Goal: Information Seeking & Learning: Learn about a topic

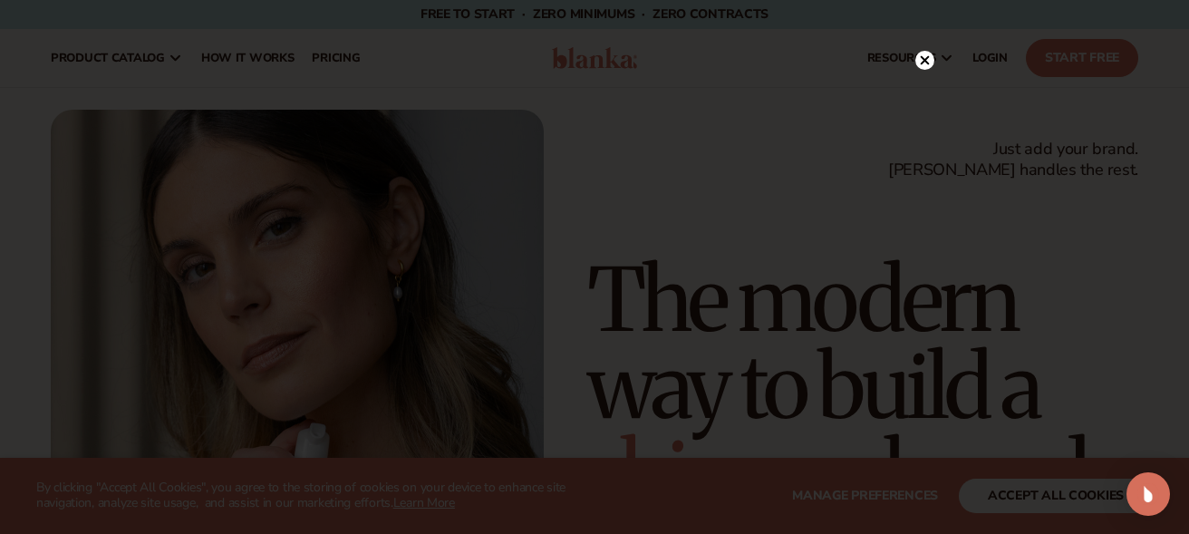
click at [930, 63] on circle at bounding box center [924, 60] width 19 height 19
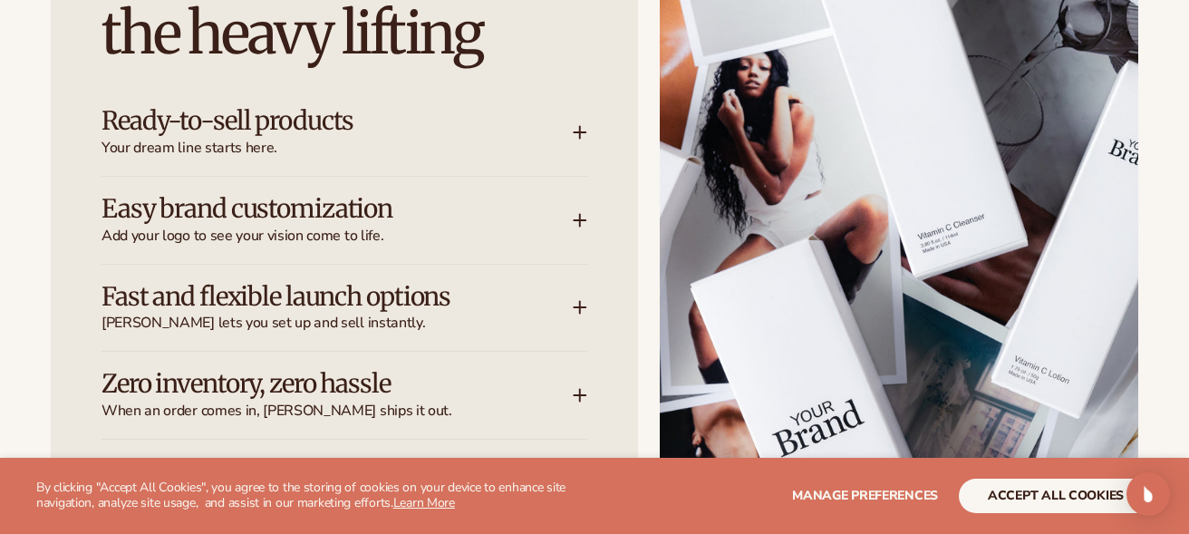
scroll to position [2514, 0]
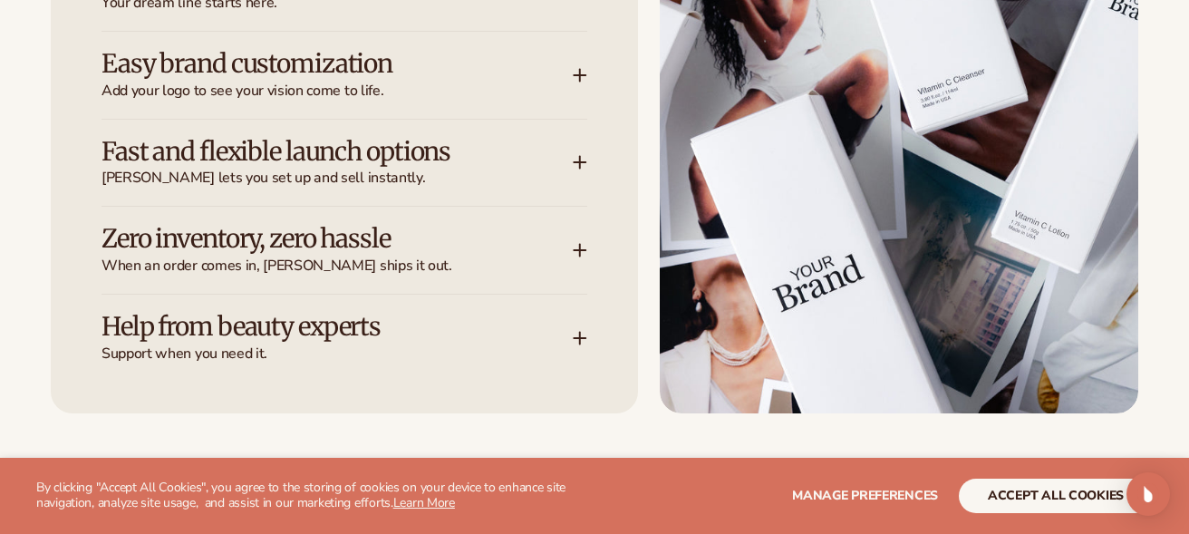
click at [567, 244] on div "Zero inventory, zero hassle When an order comes in, Blanka ships it out." at bounding box center [336, 250] width 471 height 51
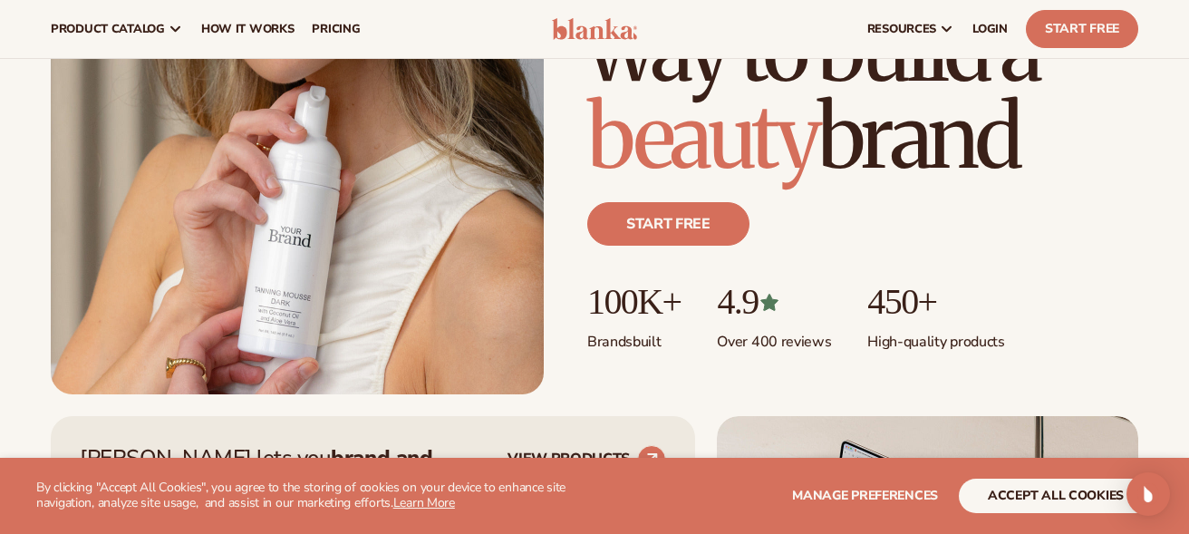
scroll to position [27, 0]
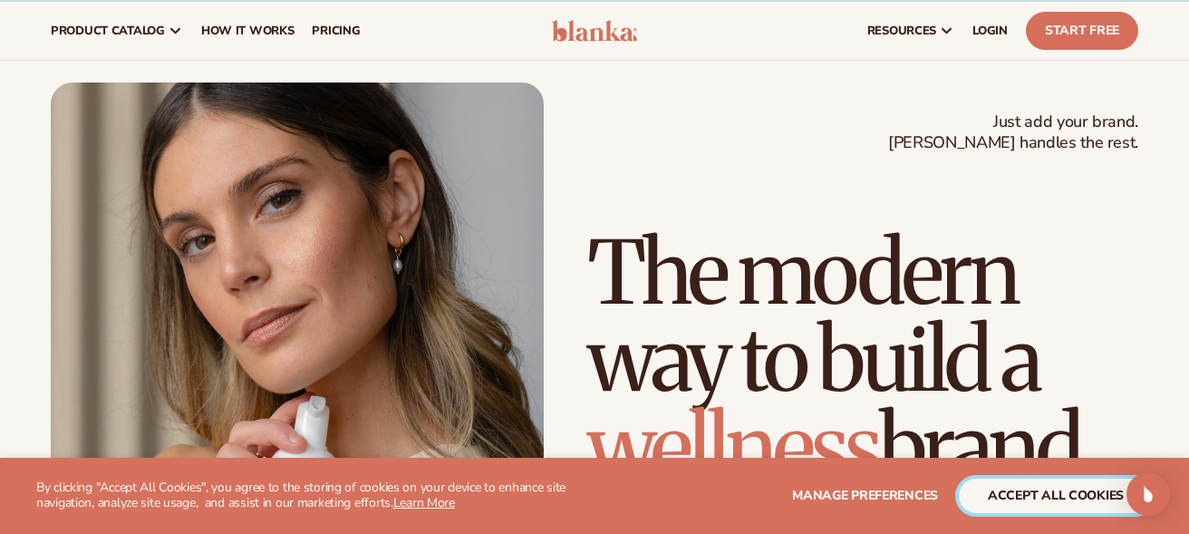
click at [1049, 493] on button "accept all cookies" at bounding box center [1056, 495] width 194 height 34
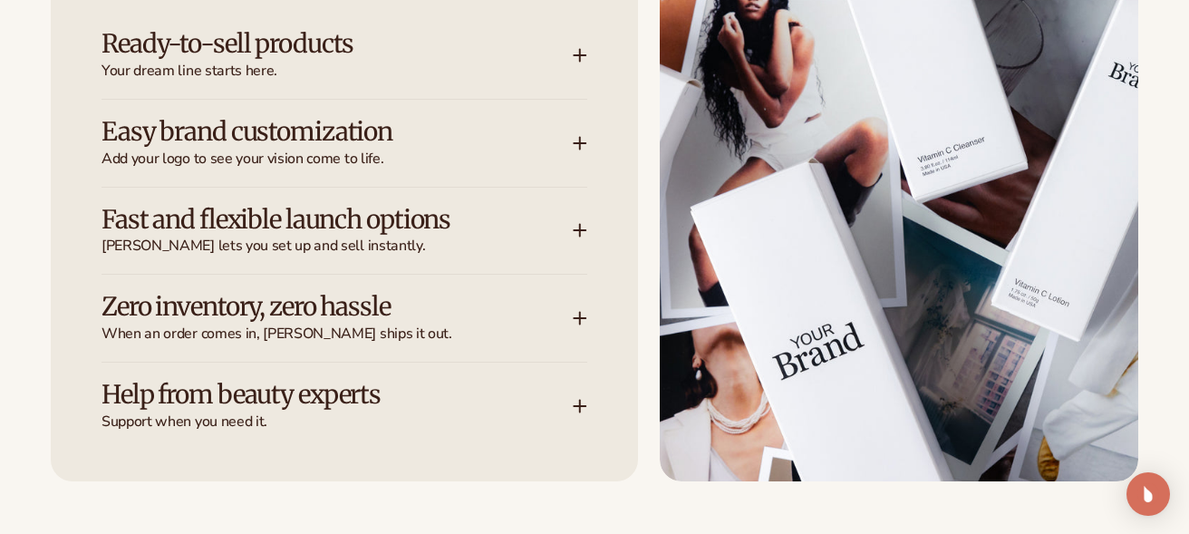
scroll to position [2483, 0]
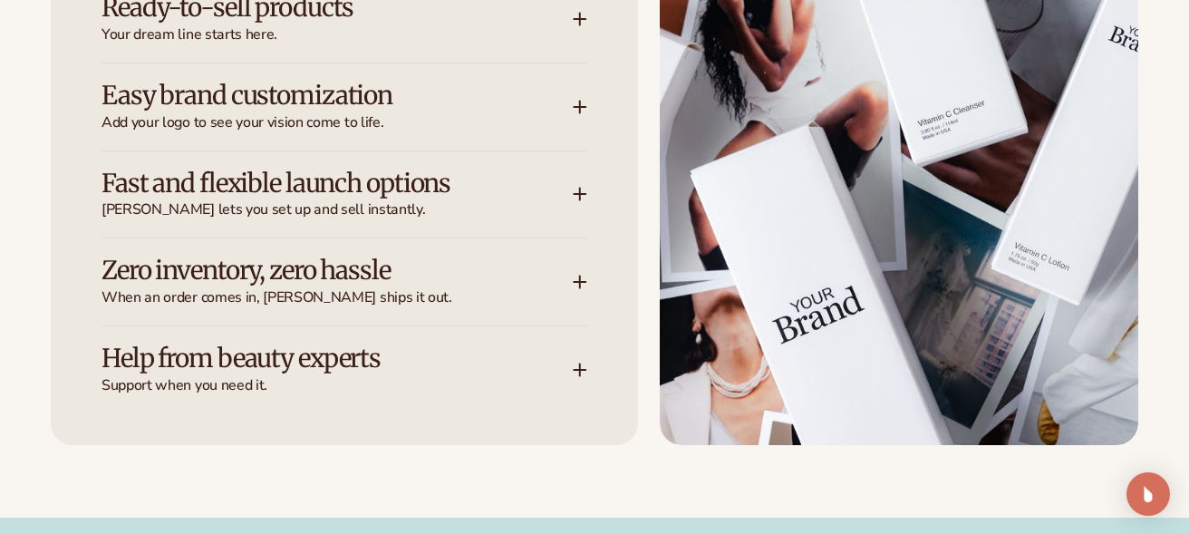
click at [580, 284] on icon at bounding box center [580, 282] width 0 height 12
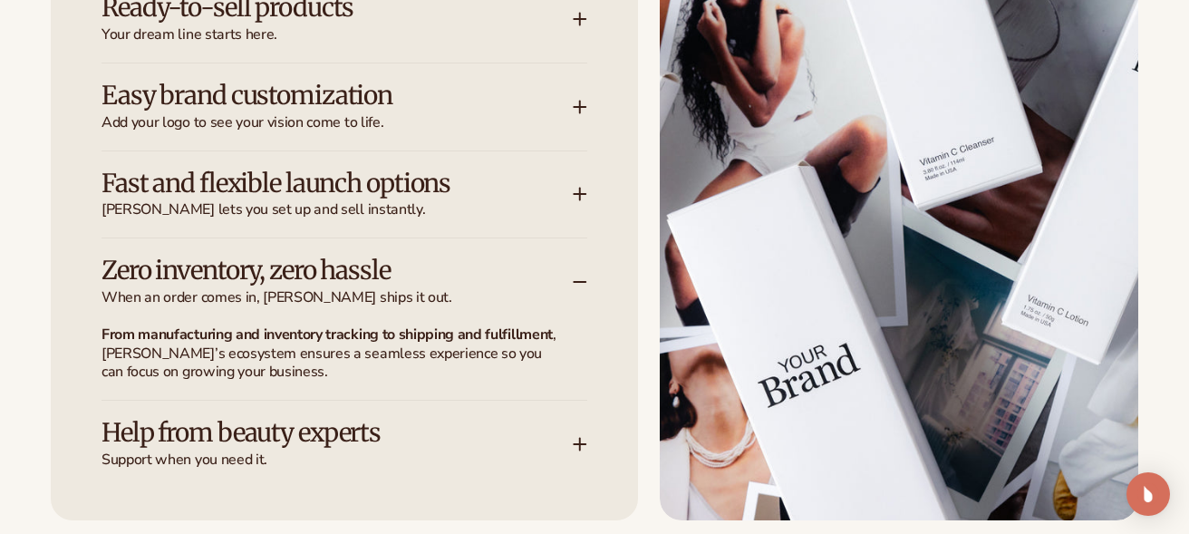
click at [580, 284] on icon at bounding box center [580, 282] width 14 height 14
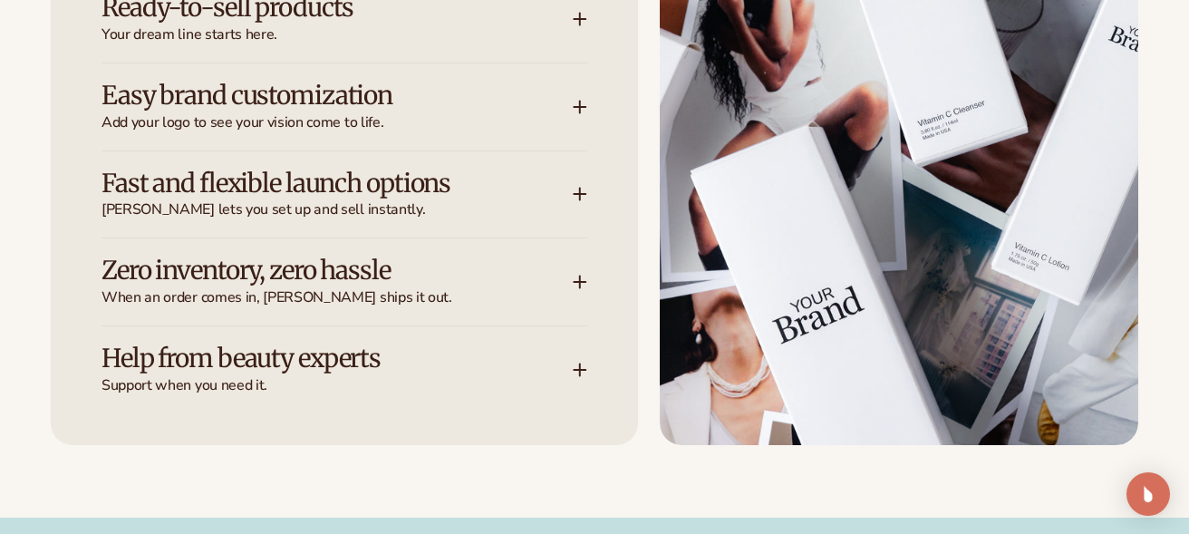
click at [574, 200] on icon at bounding box center [580, 194] width 14 height 14
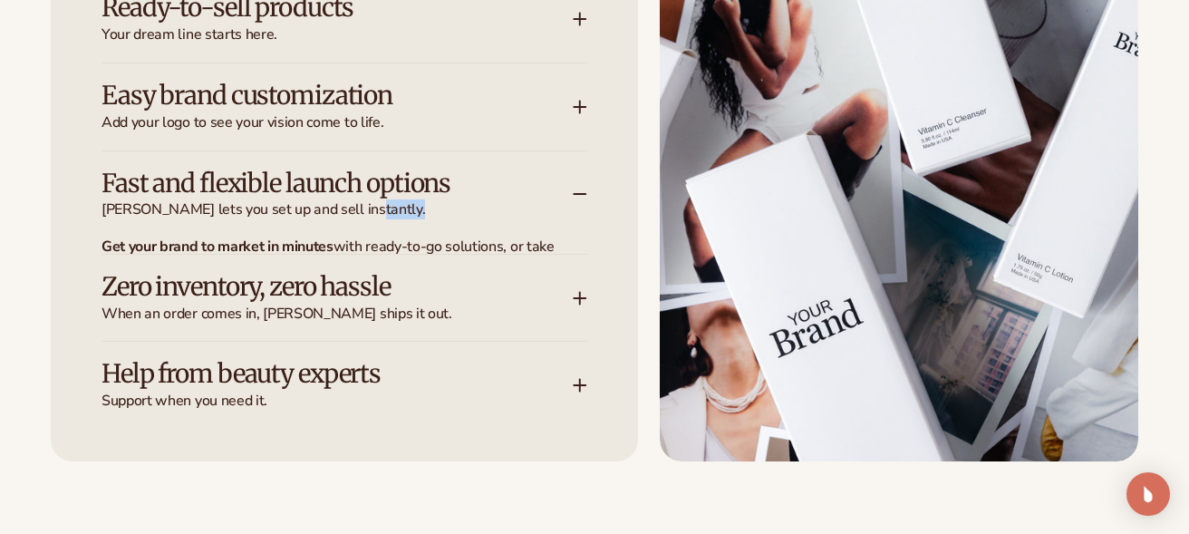
click at [574, 200] on icon at bounding box center [580, 194] width 14 height 14
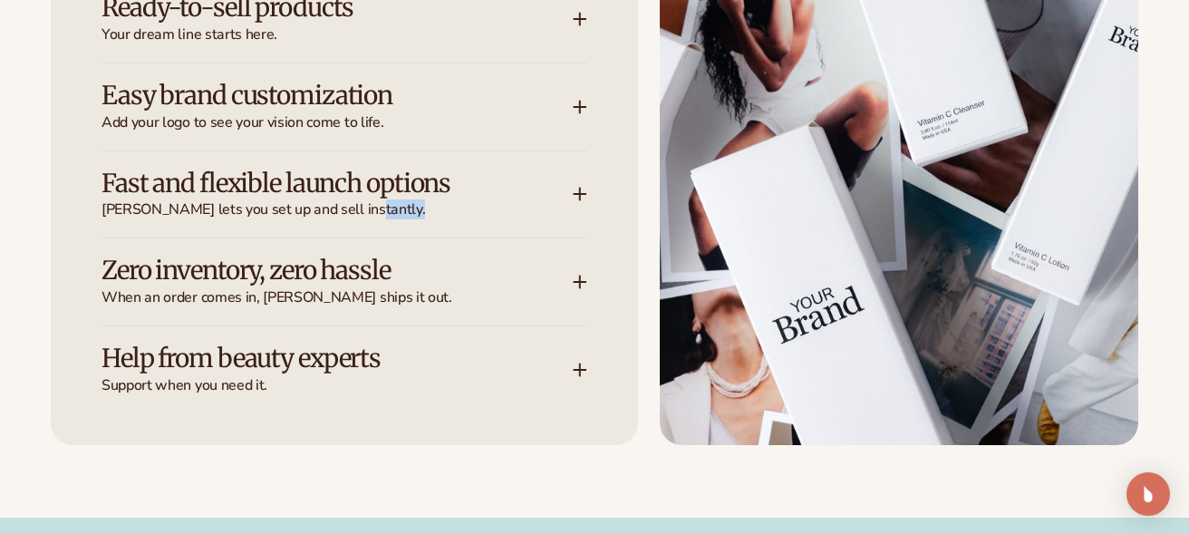
click at [574, 200] on icon at bounding box center [580, 194] width 14 height 14
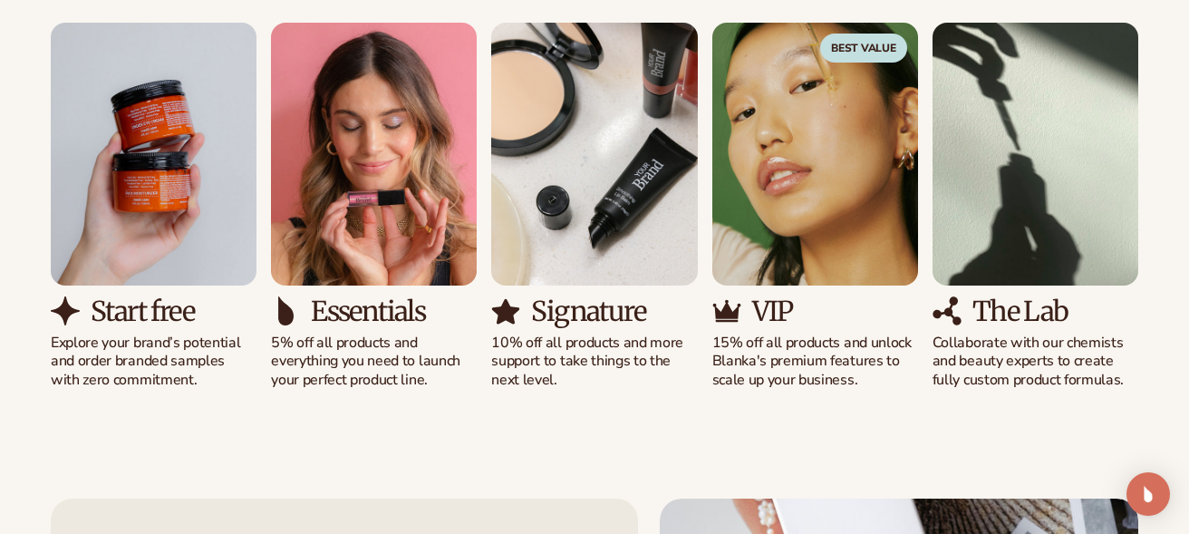
scroll to position [1296, 0]
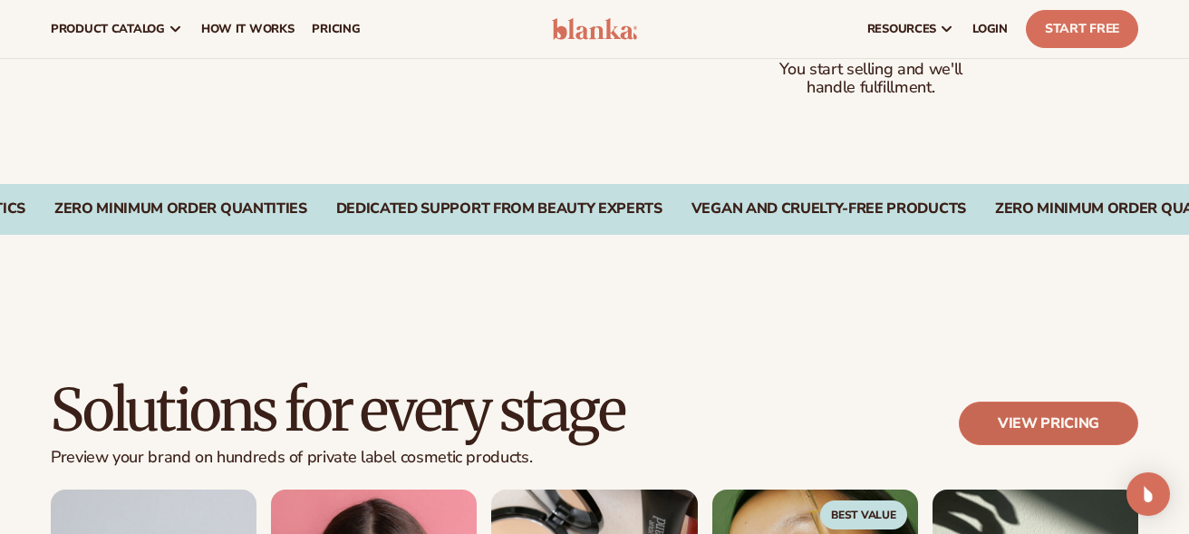
click at [1027, 417] on link "View pricing" at bounding box center [1048, 422] width 179 height 43
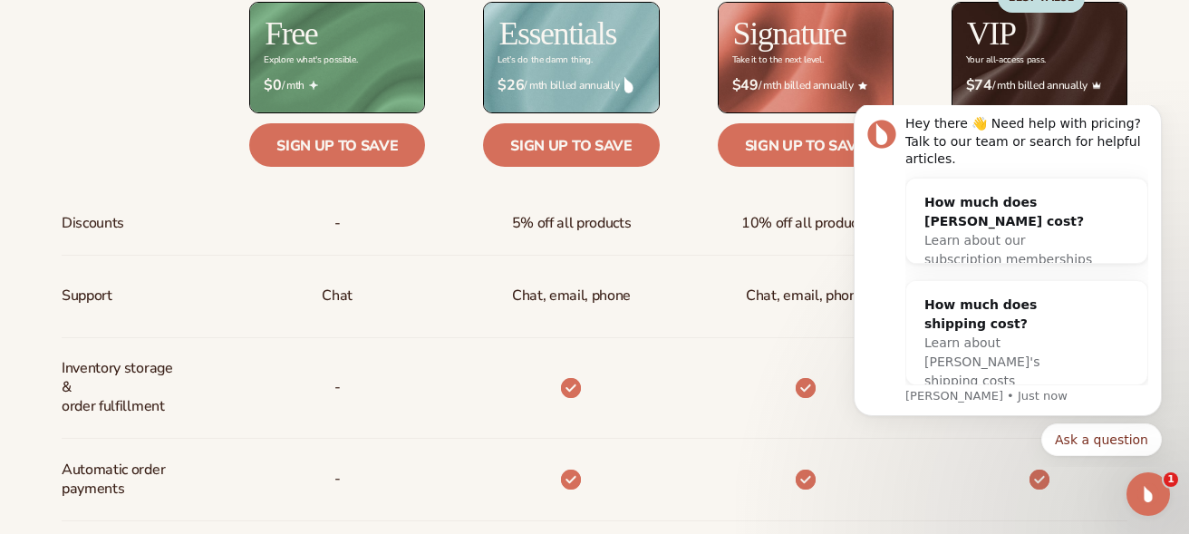
scroll to position [797, 0]
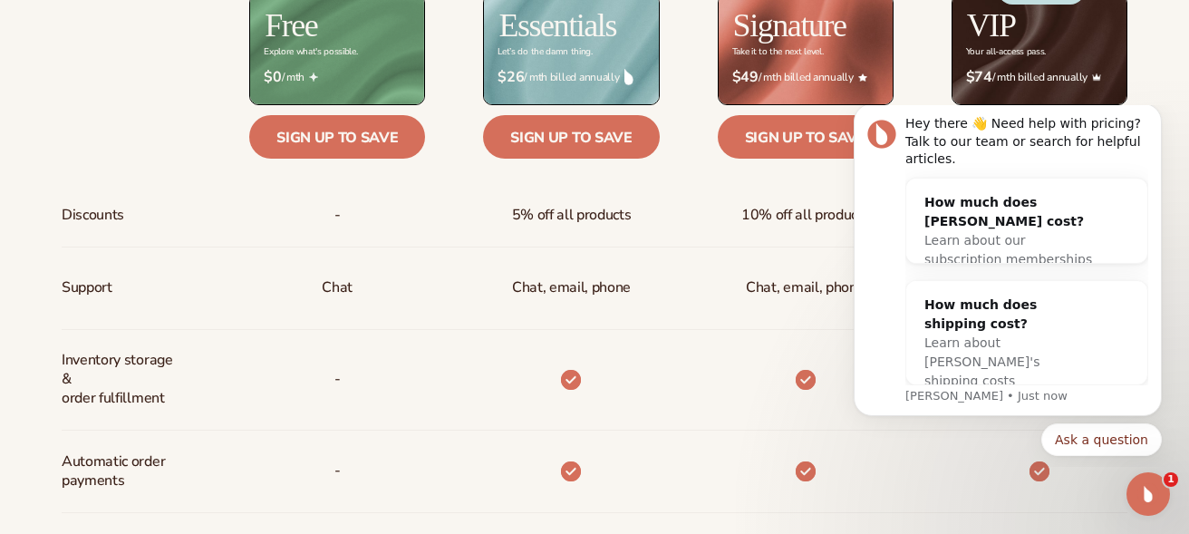
click at [1169, 91] on div "Billed Monthly billed Yearly Billed Monthly billed Yearly Discounts Support Inv…" at bounding box center [594, 472] width 1167 height 1220
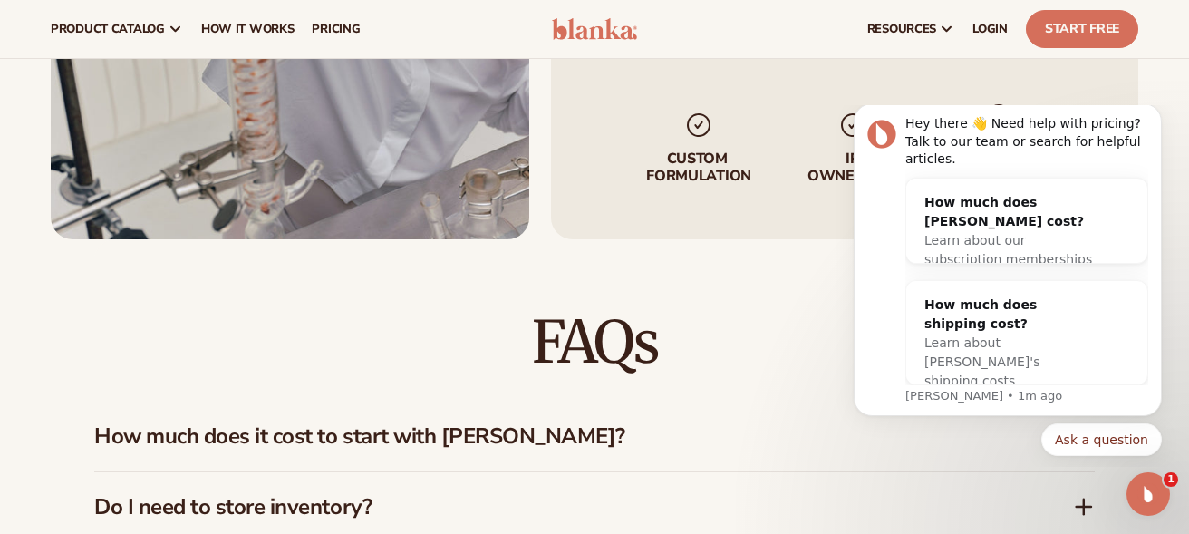
scroll to position [2296, 0]
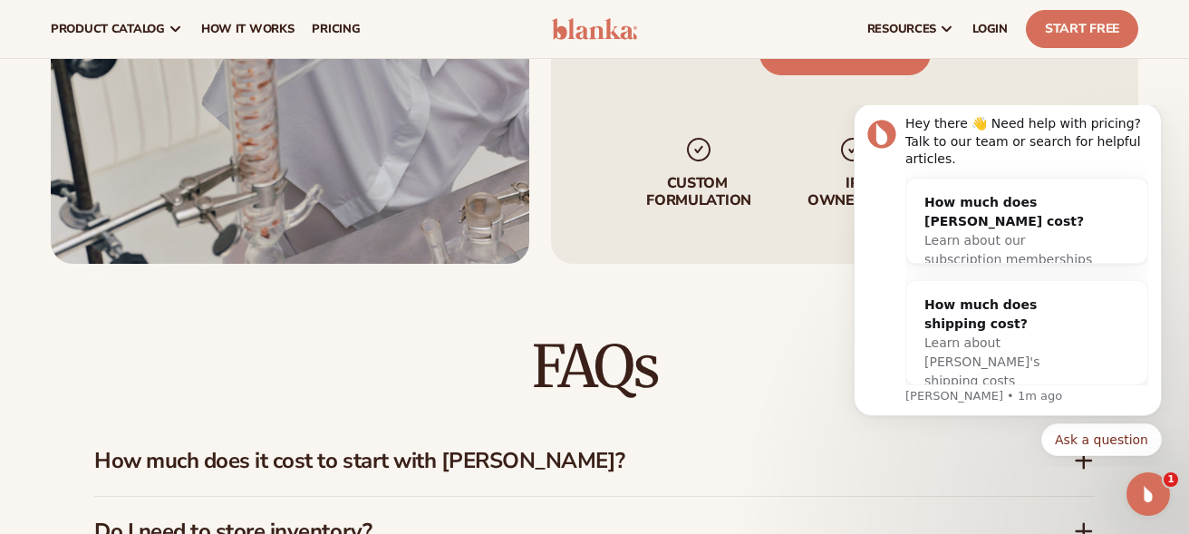
click at [1010, 457] on body "Hey there 👋 Need help with pricing? Talk to our team or search for helpful arti…" at bounding box center [1008, 285] width 348 height 347
drag, startPoint x: 1195, startPoint y: 524, endPoint x: 735, endPoint y: 336, distance: 497.0
click at [735, 336] on h2 "FAQs" at bounding box center [594, 366] width 1000 height 61
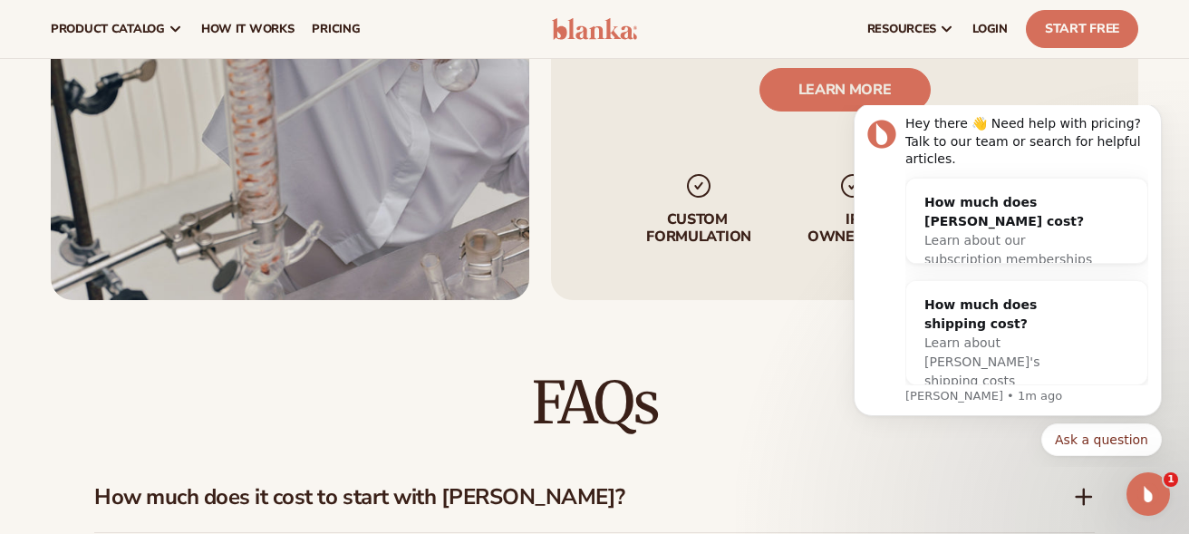
click at [1086, 486] on icon at bounding box center [1084, 497] width 22 height 22
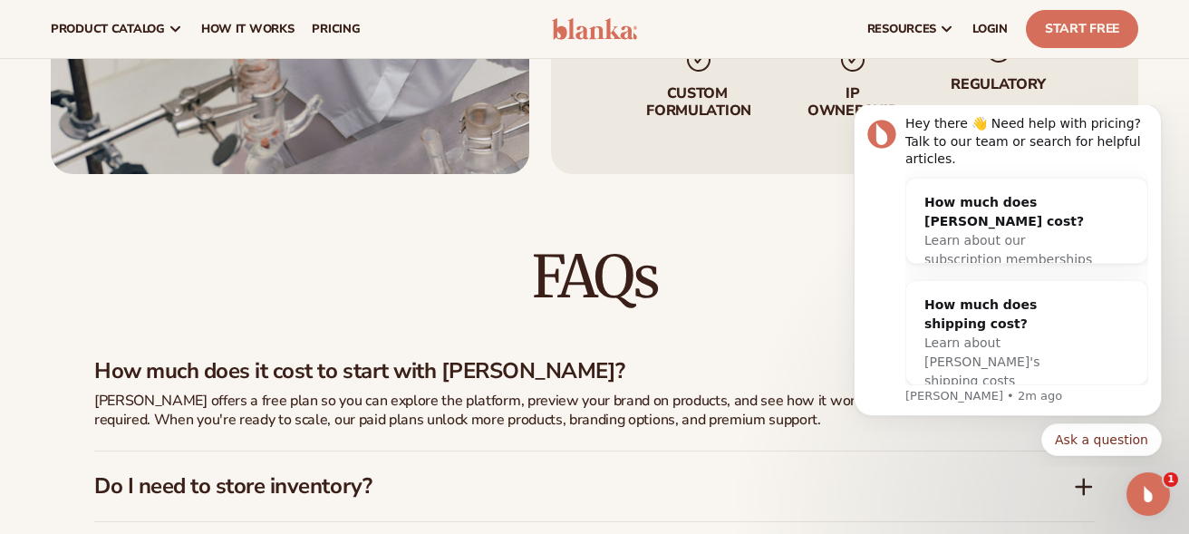
scroll to position [2368, 0]
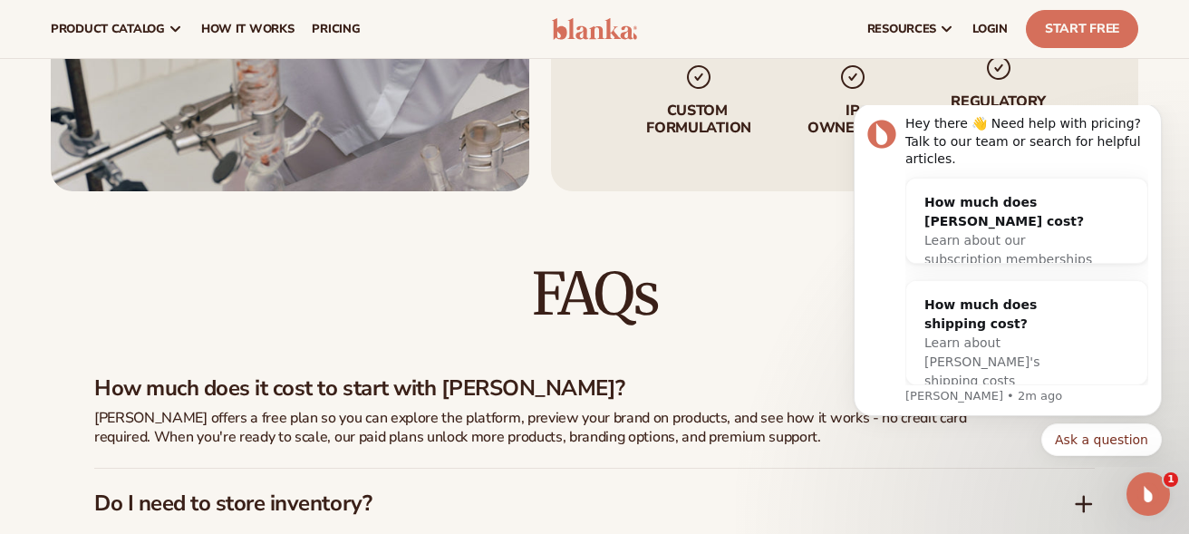
click at [1084, 497] on icon at bounding box center [1084, 504] width 0 height 14
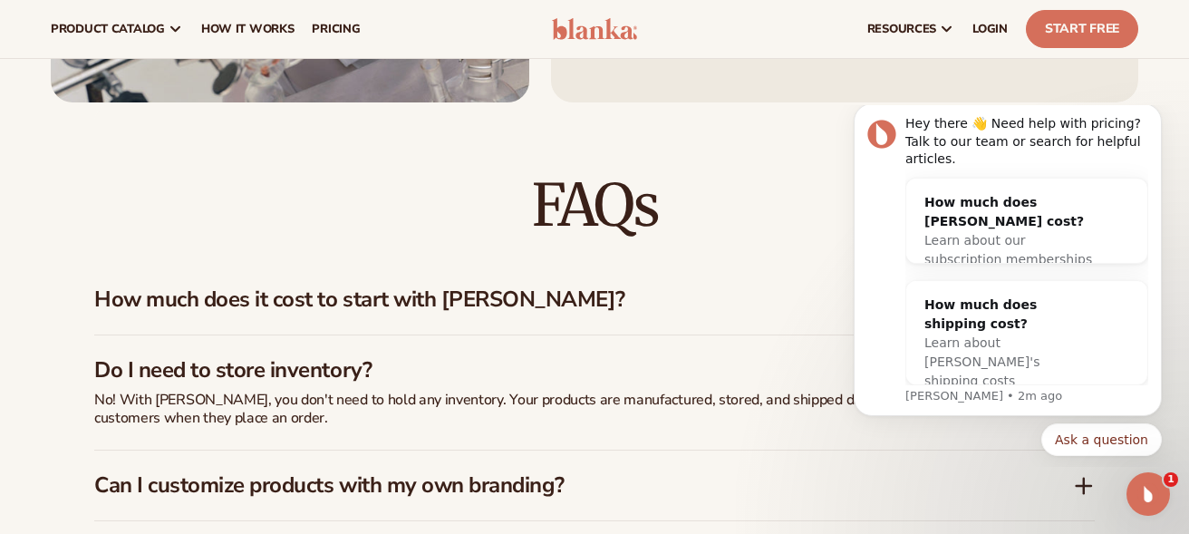
scroll to position [2441, 0]
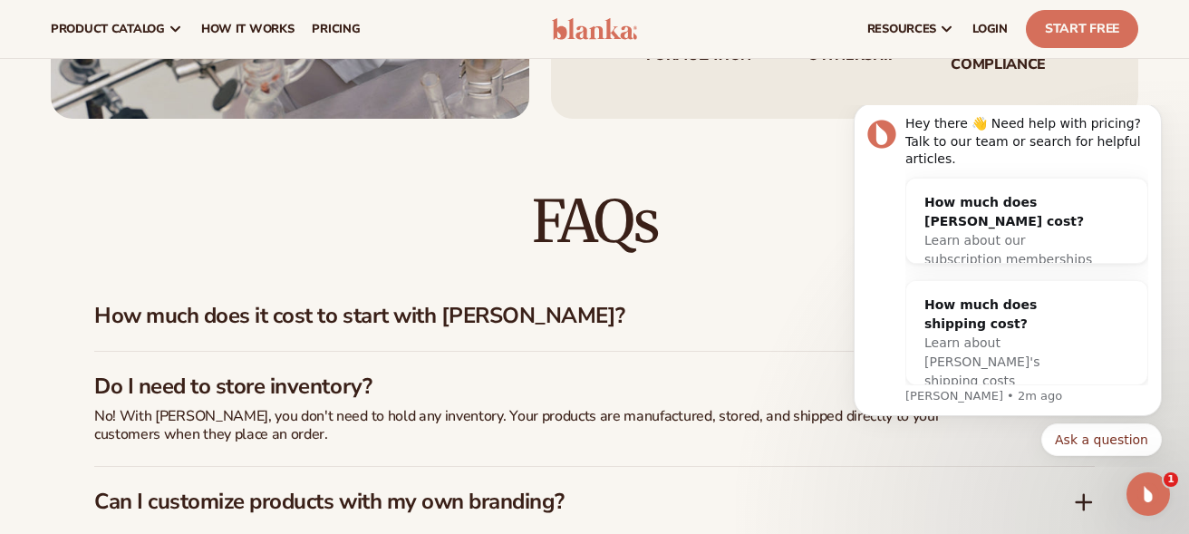
click at [1085, 502] on icon at bounding box center [1083, 502] width 14 height 0
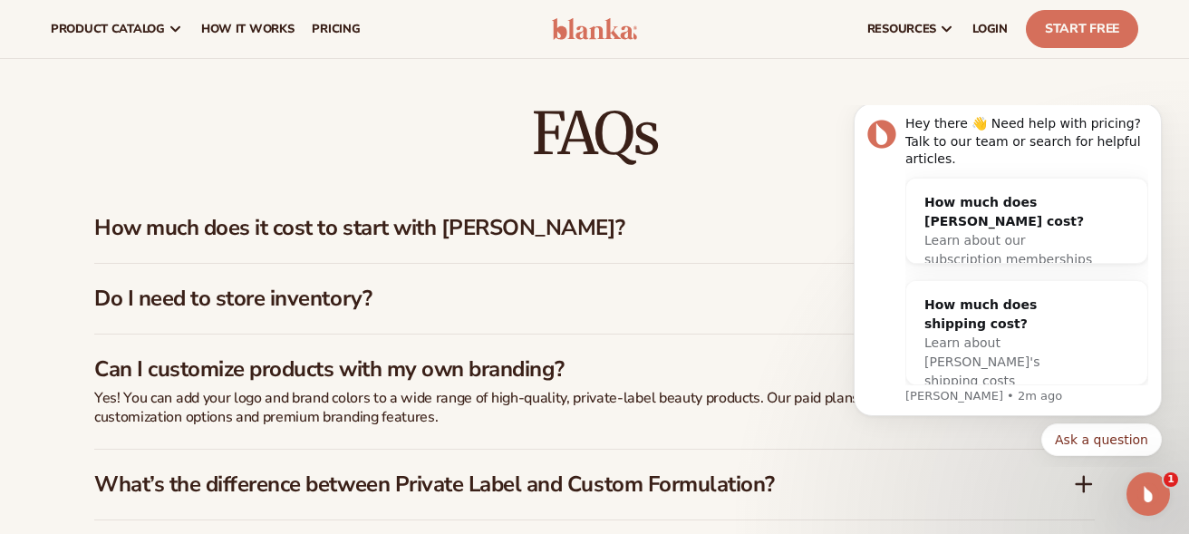
scroll to position [2513, 0]
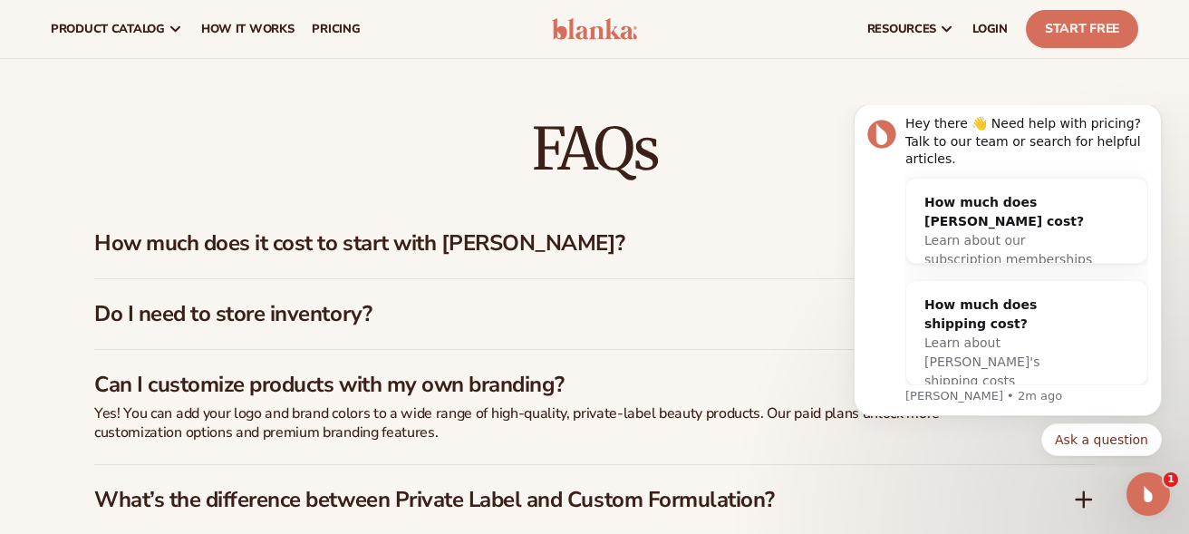
click at [1084, 492] on icon at bounding box center [1084, 499] width 0 height 14
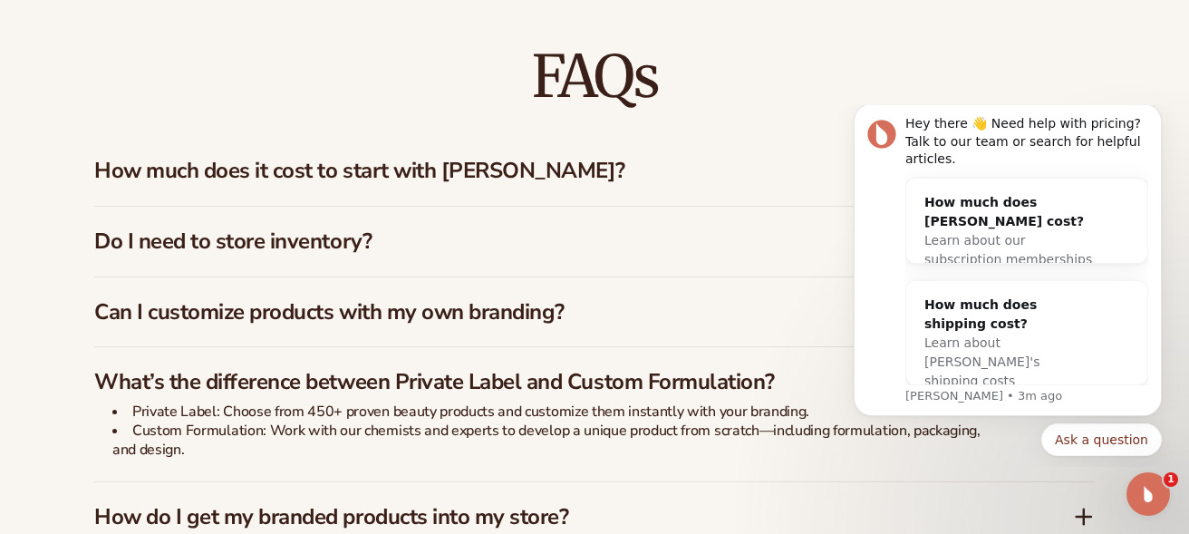
scroll to position [2622, 0]
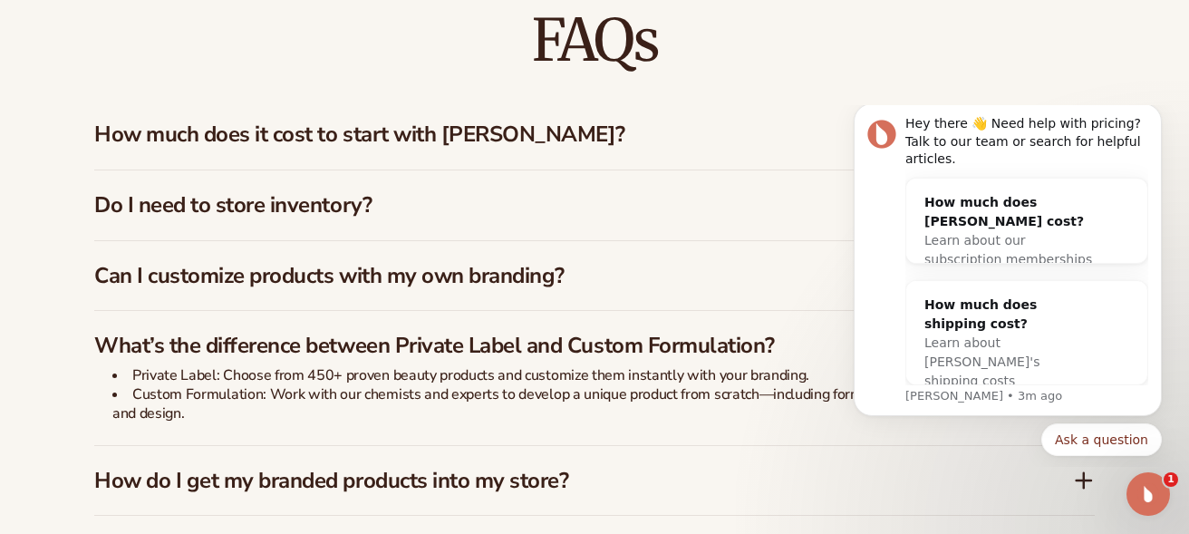
click at [1072, 461] on html "Hey there 👋 Need help with pricing? Talk to our team or search for helpful arti…" at bounding box center [1007, 286] width 362 height 362
click at [1066, 463] on html "Hey there 👋 Need help with pricing? Talk to our team or search for helpful arti…" at bounding box center [1007, 286] width 362 height 362
click at [1085, 469] on icon at bounding box center [1084, 480] width 22 height 22
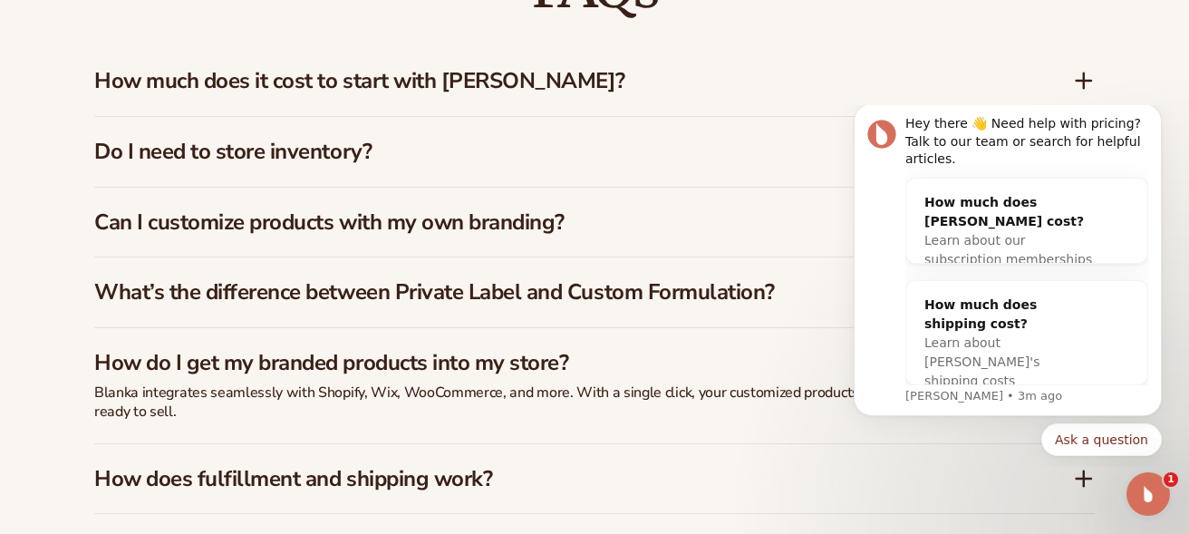
scroll to position [2658, 0]
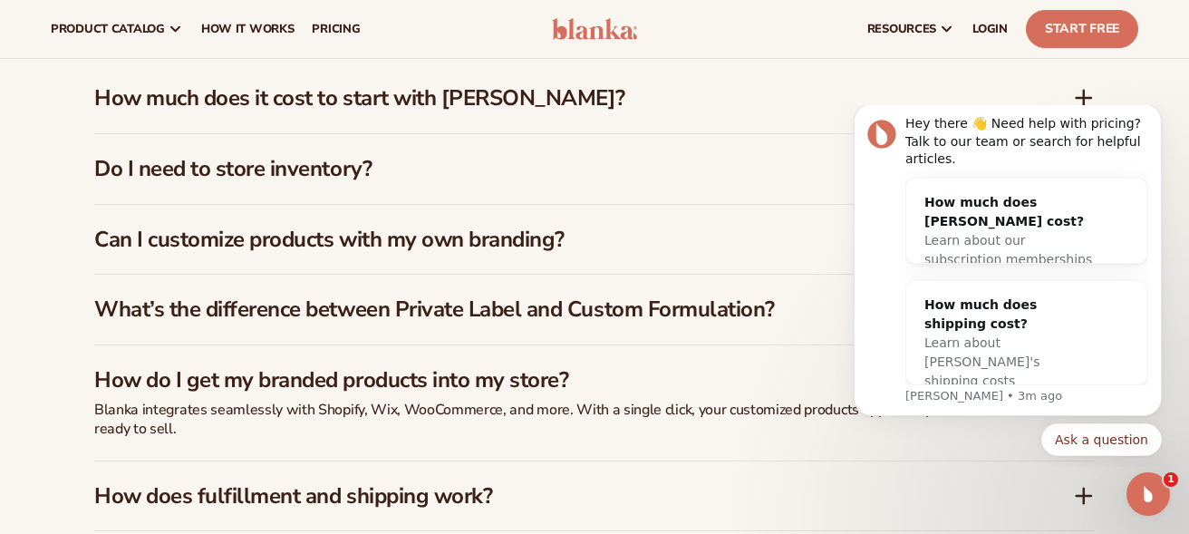
click at [1085, 496] on icon at bounding box center [1083, 496] width 14 height 0
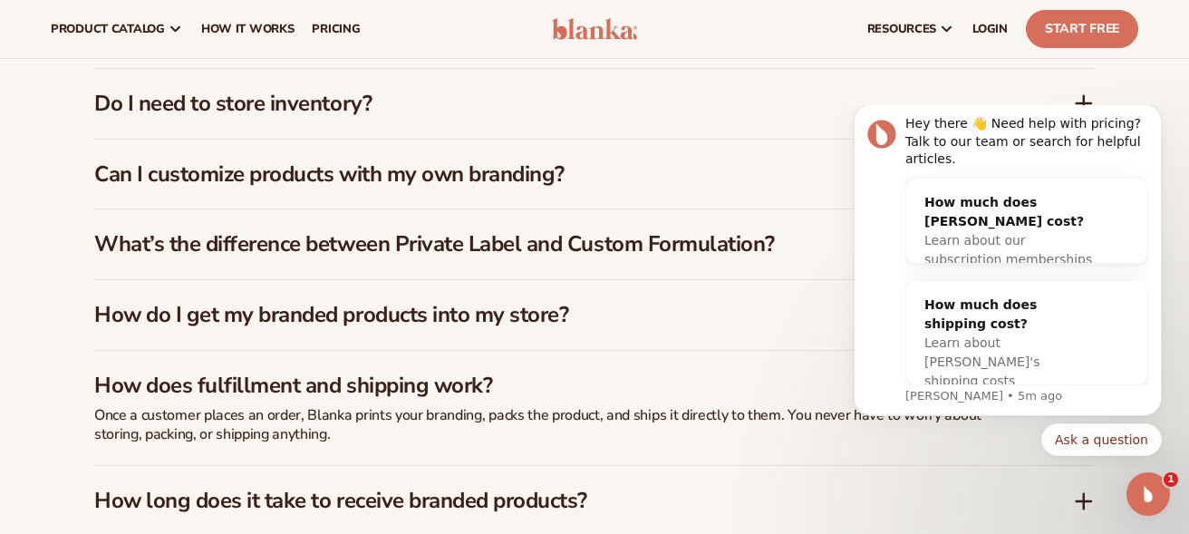
scroll to position [2695, 0]
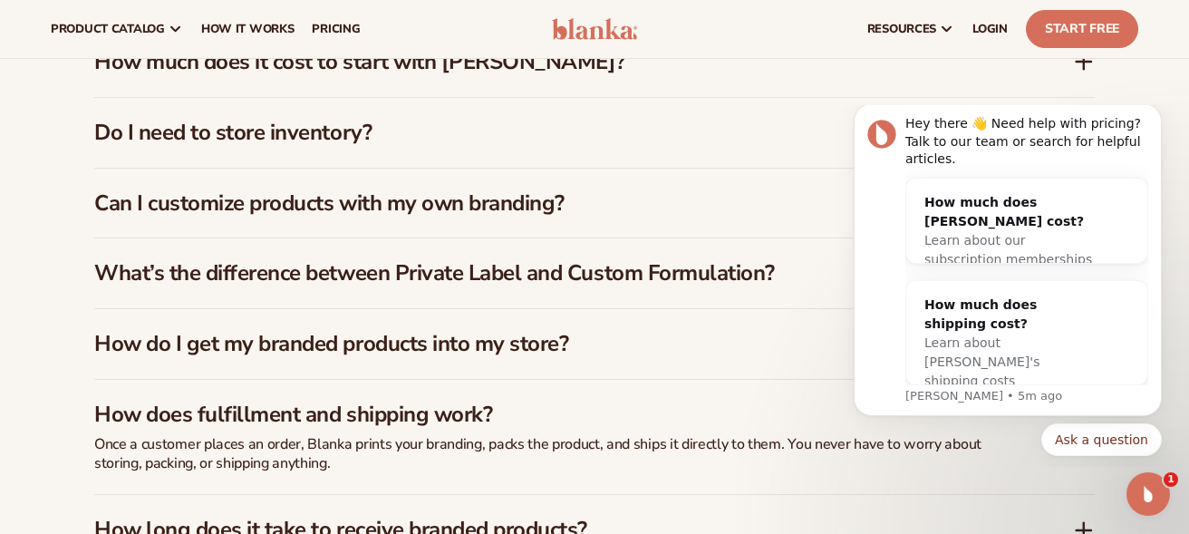
click at [1084, 523] on icon at bounding box center [1084, 530] width 0 height 14
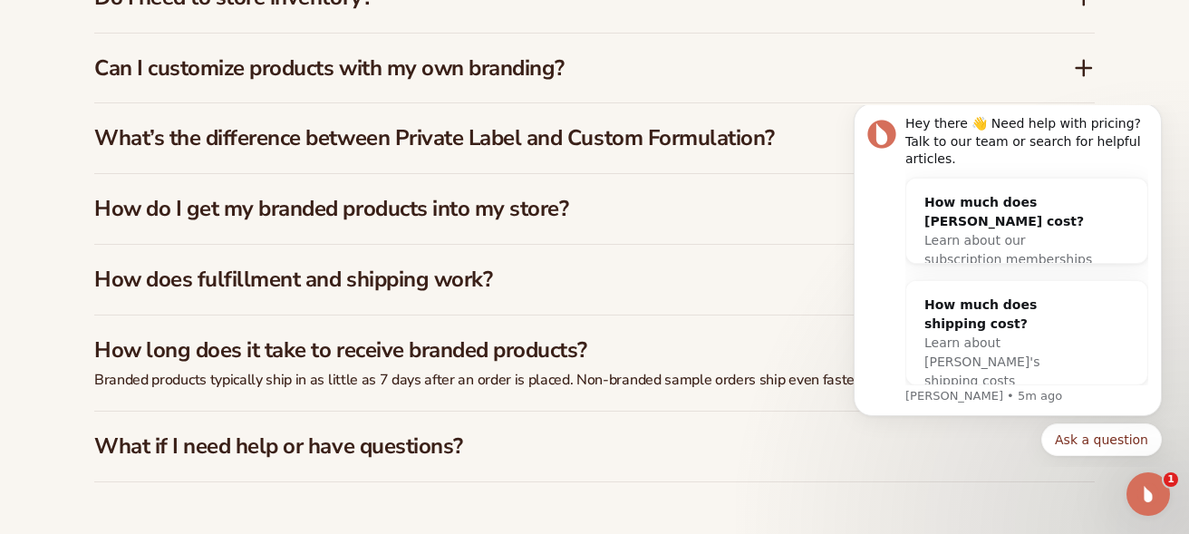
scroll to position [2840, 0]
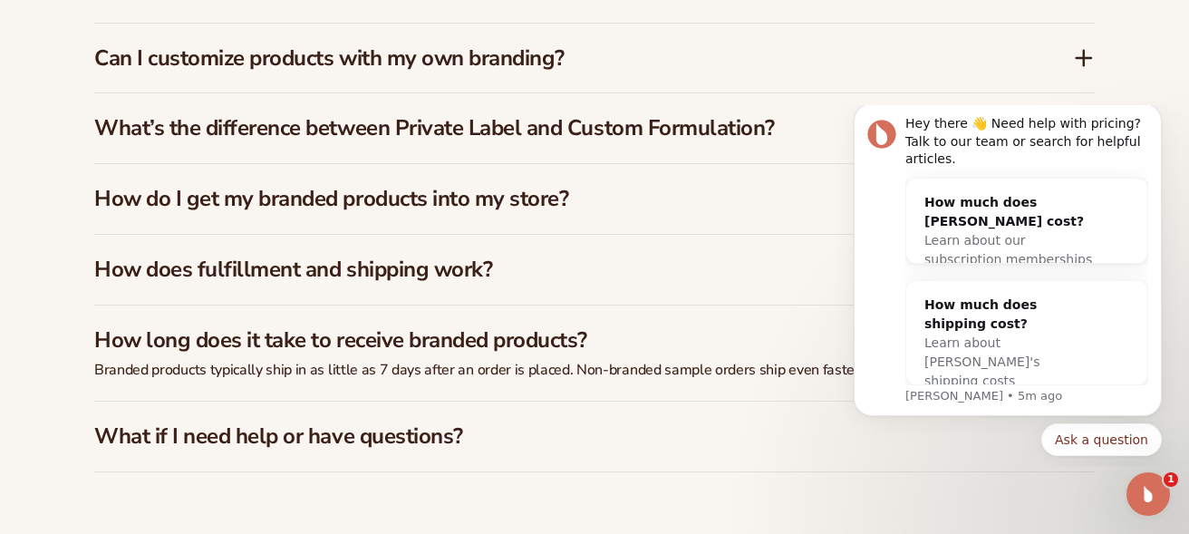
click at [1071, 418] on div "Hey there 👋 Need help with pricing? Talk to our team or search for helpful arti…" at bounding box center [1008, 279] width 308 height 352
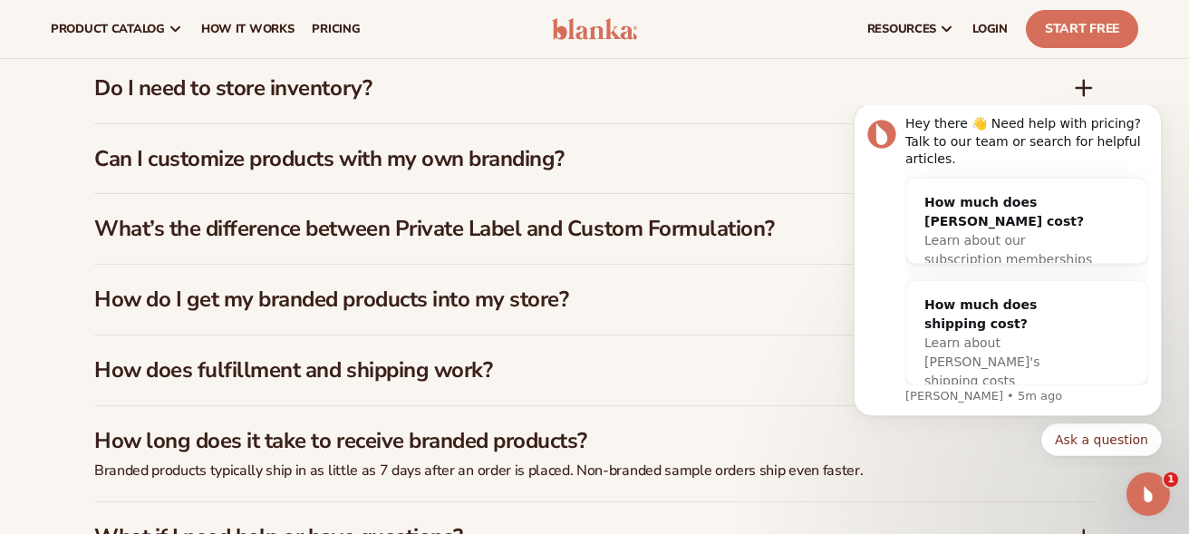
scroll to position [2731, 0]
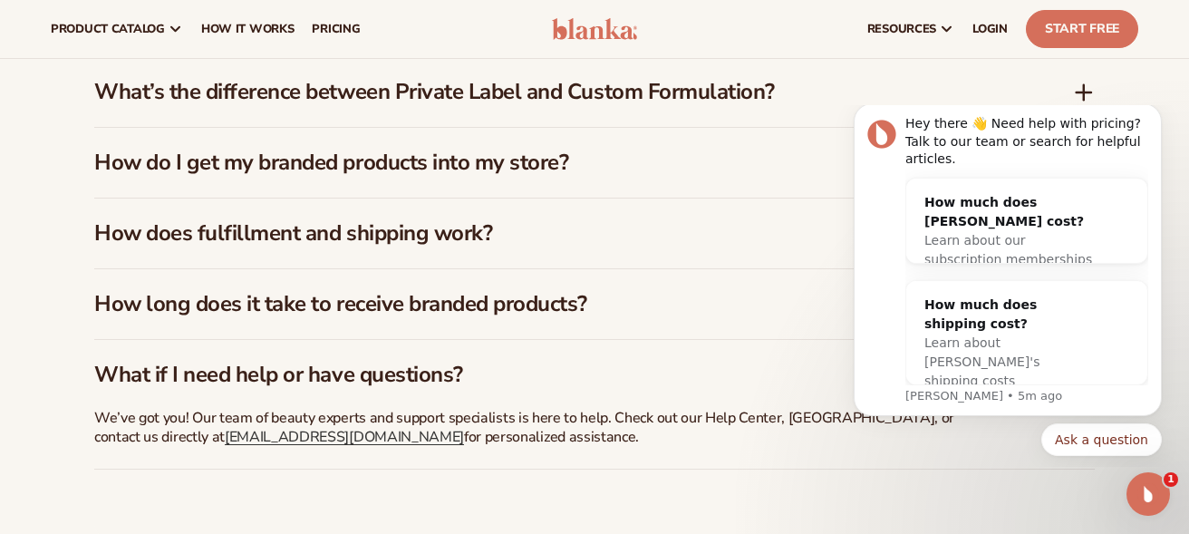
scroll to position [2840, 0]
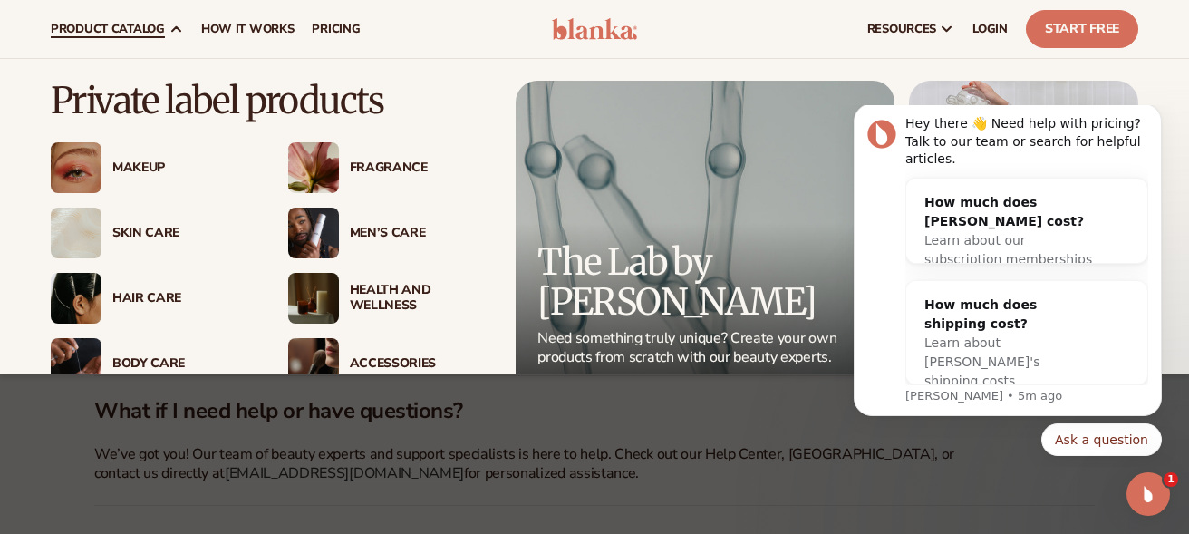
click at [176, 32] on icon at bounding box center [176, 29] width 14 height 14
click at [372, 230] on div "Men’s Care" at bounding box center [420, 233] width 140 height 15
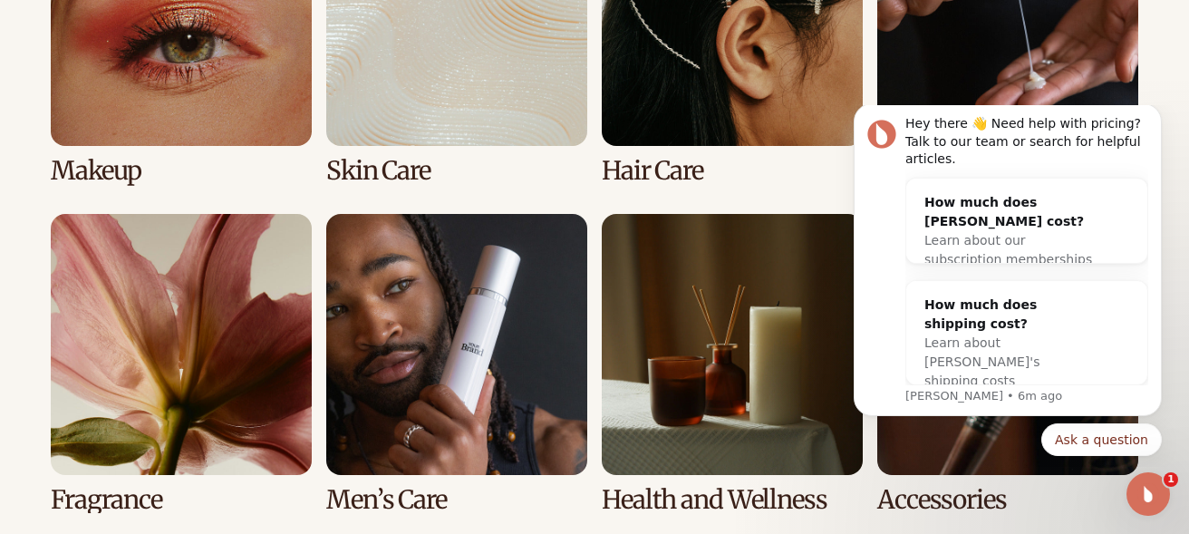
scroll to position [1473, 0]
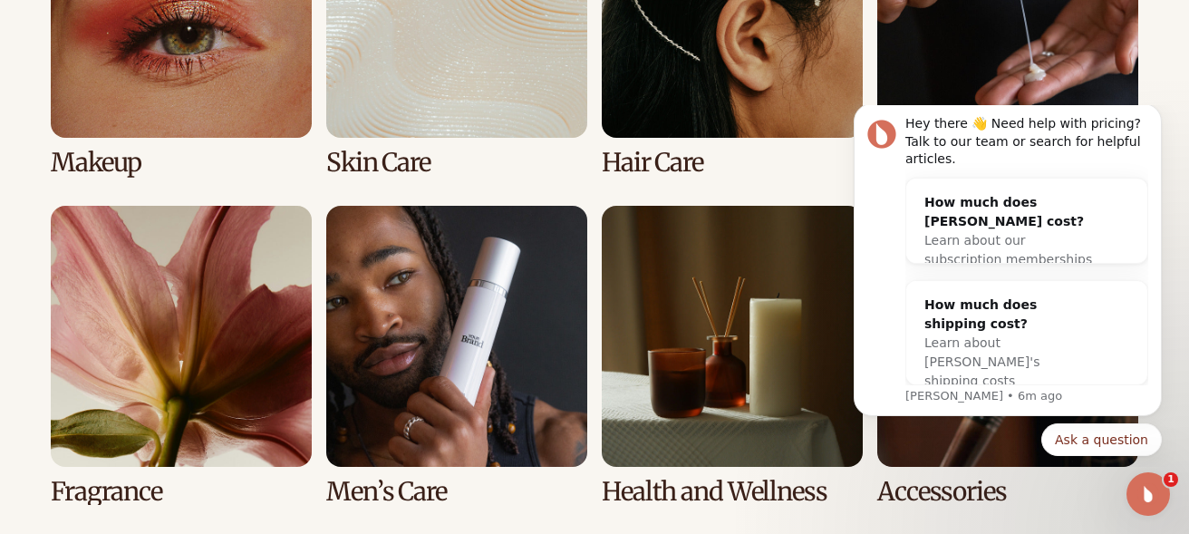
click at [667, 150] on link "3 / 8" at bounding box center [732, 27] width 261 height 300
click at [681, 101] on link "3 / 8" at bounding box center [732, 27] width 261 height 300
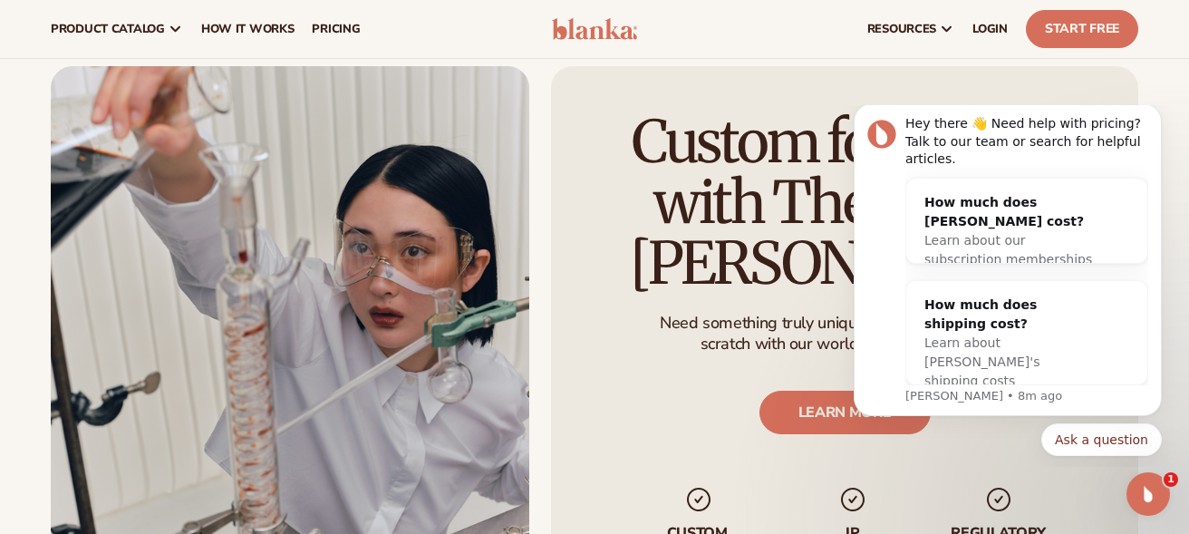
scroll to position [2088, 0]
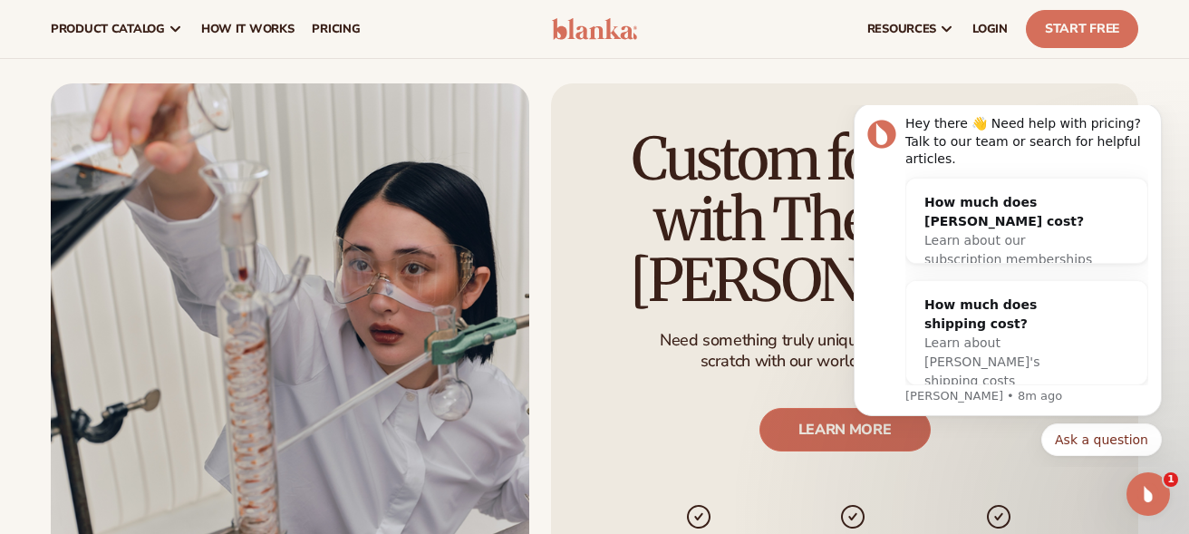
click at [819, 440] on link "LEARN MORE" at bounding box center [843, 430] width 171 height 43
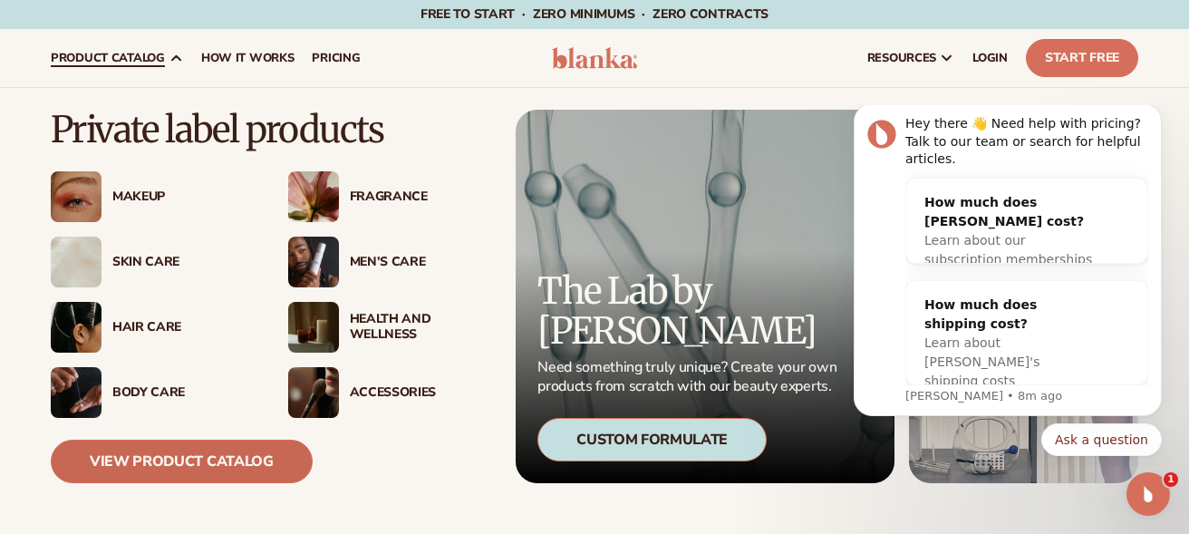
click at [174, 455] on link "View Product Catalog" at bounding box center [182, 460] width 262 height 43
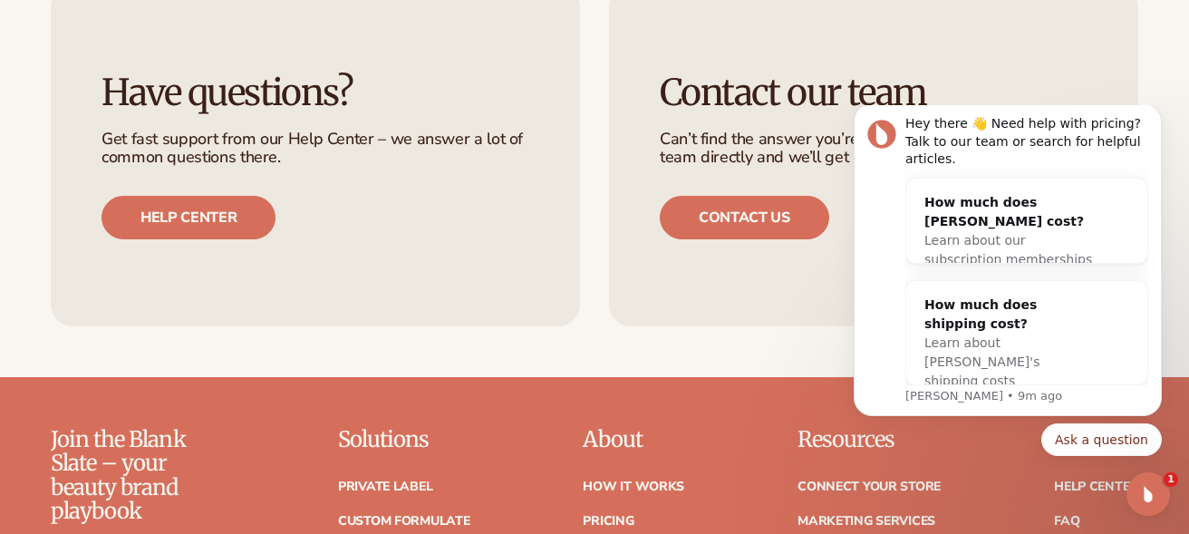
scroll to position [2836, 0]
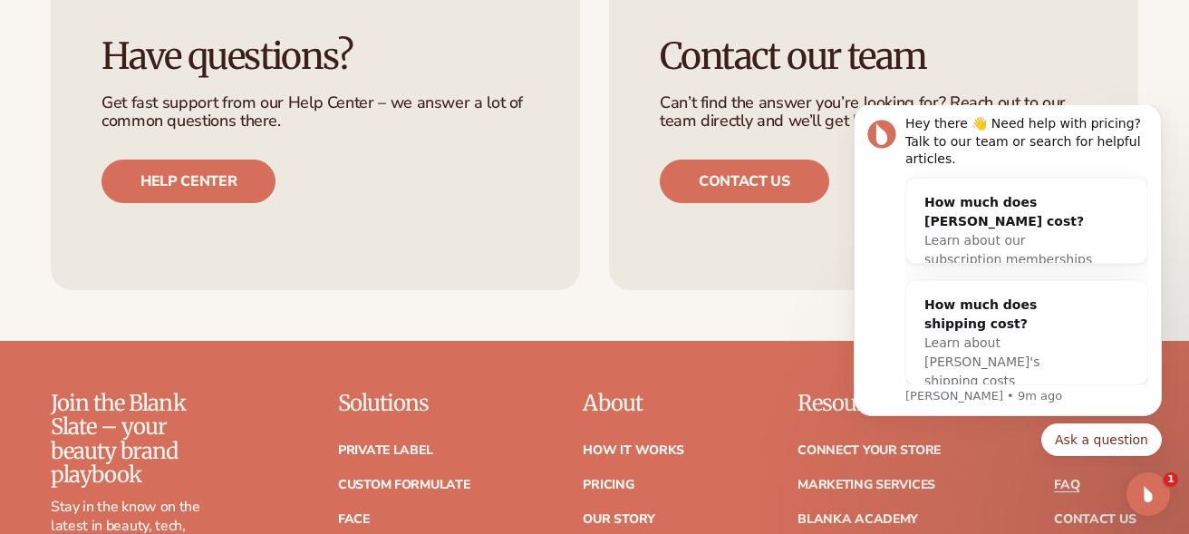
click at [1070, 488] on link "FAQ" at bounding box center [1066, 484] width 25 height 13
